Goal: Transaction & Acquisition: Subscribe to service/newsletter

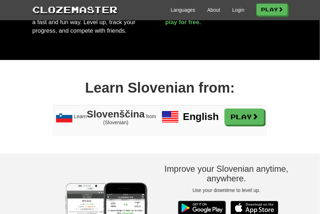
scroll to position [544, 0]
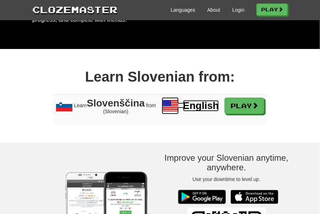
click at [194, 111] on span "English" at bounding box center [201, 105] width 36 height 11
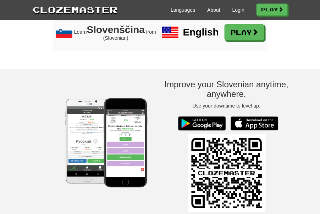
scroll to position [580, 0]
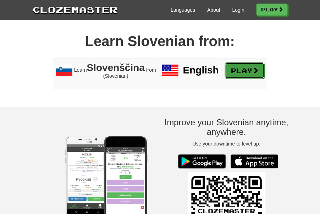
click at [246, 79] on link "Play" at bounding box center [245, 70] width 40 height 16
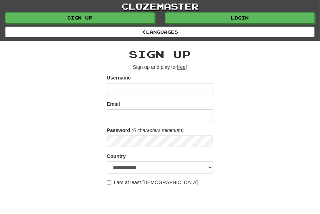
click at [155, 83] on input "Username" at bounding box center [160, 89] width 106 height 12
click at [155, 86] on input "Username" at bounding box center [160, 89] width 106 height 12
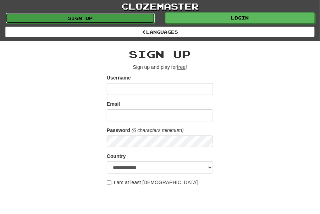
click at [118, 17] on link "Sign up" at bounding box center [80, 18] width 149 height 11
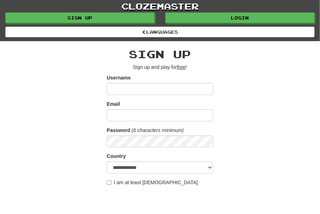
click at [135, 90] on input "Username" at bounding box center [160, 89] width 106 height 12
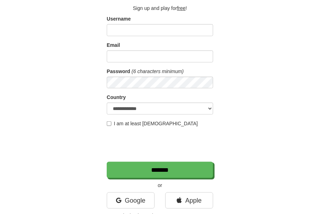
scroll to position [59, 0]
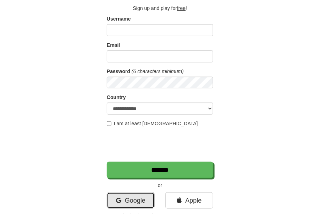
click at [137, 196] on link "Google" at bounding box center [131, 200] width 48 height 16
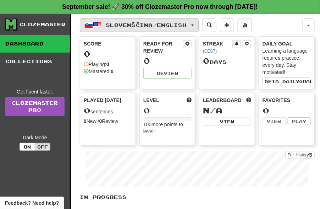
click at [193, 20] on button "Slovenščina / English" at bounding box center [139, 24] width 119 height 13
